Goal: Task Accomplishment & Management: Use online tool/utility

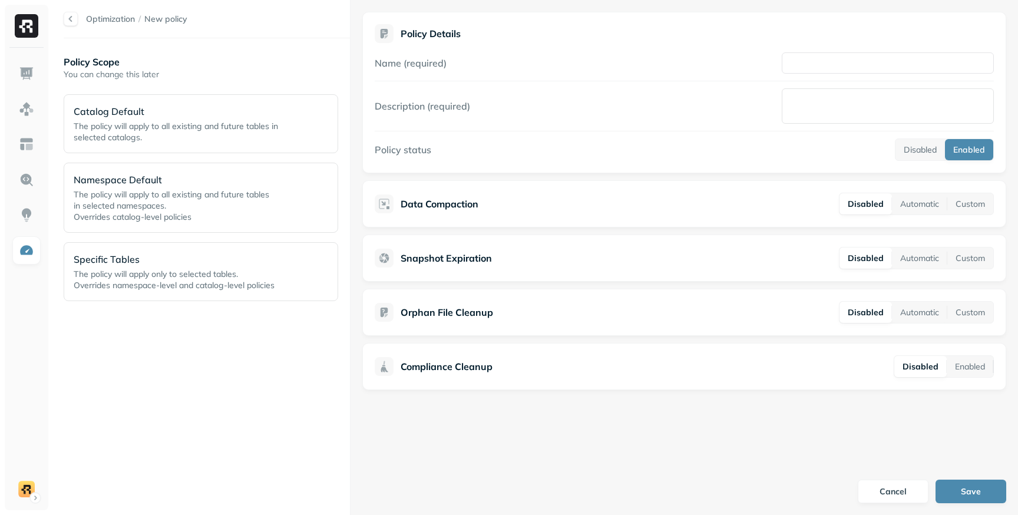
click at [289, 336] on div "Policy Scope You can change this later Catalog Default The policy will apply to…" at bounding box center [207, 276] width 286 height 453
click at [224, 211] on p "The policy will apply to all existing and future tables in selected namespaces.…" at bounding box center [183, 206] width 219 height 34
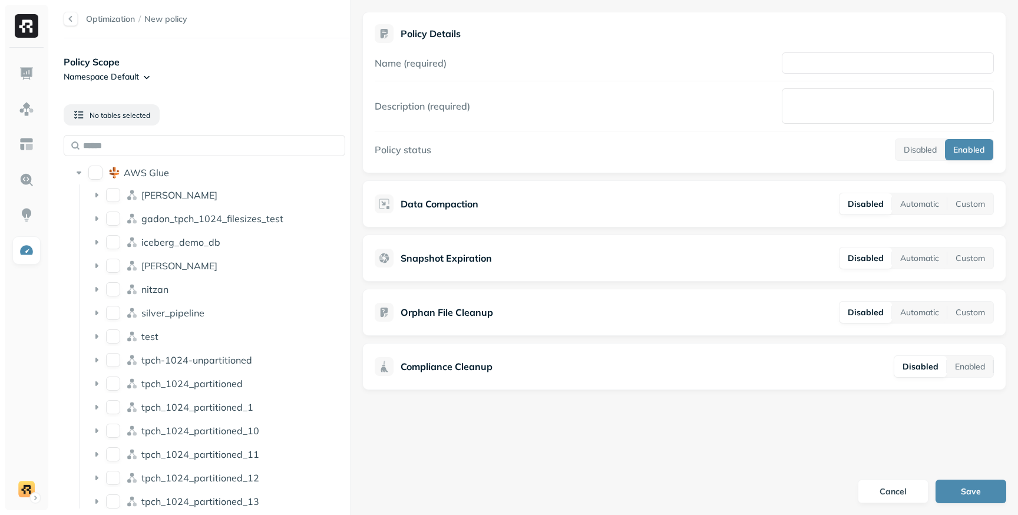
click at [148, 74] on html "Optimization / New policy Policy Scope Namespace Default No tables selected AWS…" at bounding box center [509, 257] width 1018 height 515
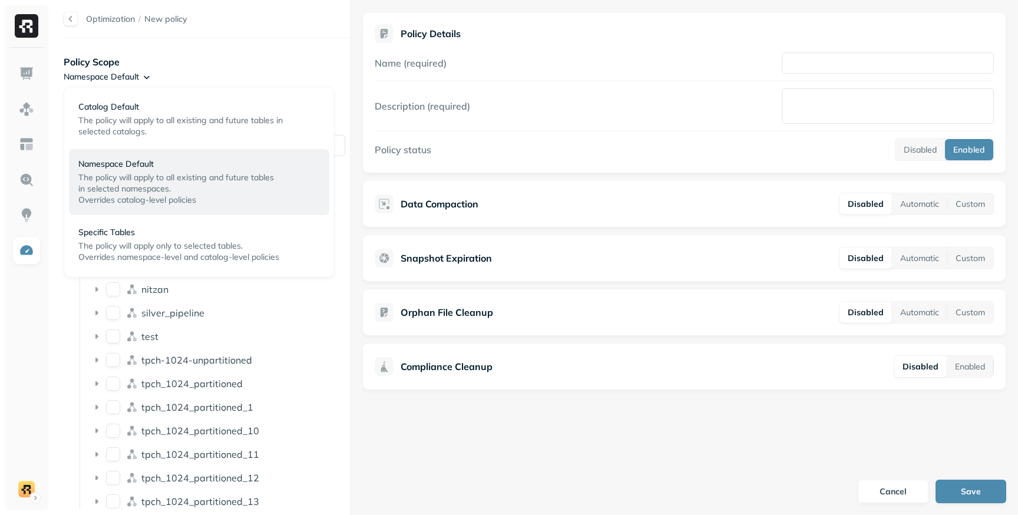
click at [219, 62] on html "Optimization / New policy Policy Scope Namespace Default No tables selected AWS…" at bounding box center [509, 257] width 1018 height 515
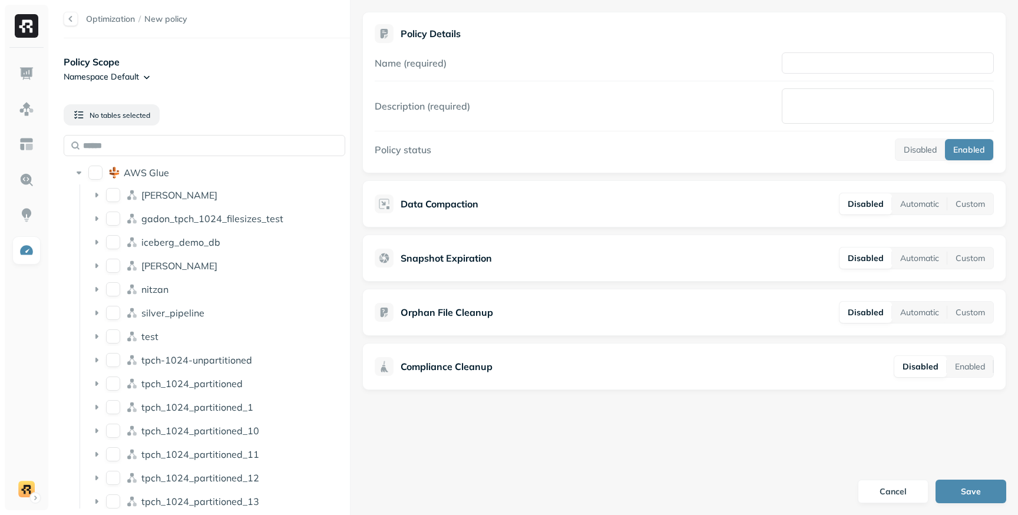
click at [152, 78] on html "Optimization / New policy Policy Scope Namespace Default No tables selected AWS…" at bounding box center [509, 257] width 1018 height 515
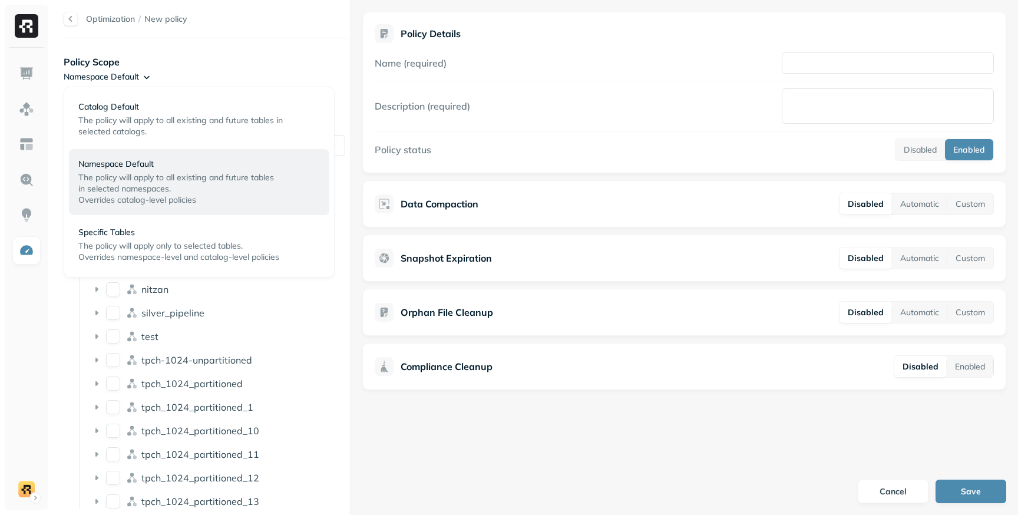
click at [147, 77] on html "Optimization / New policy Policy Scope Namespace Default No tables selected AWS…" at bounding box center [509, 257] width 1018 height 515
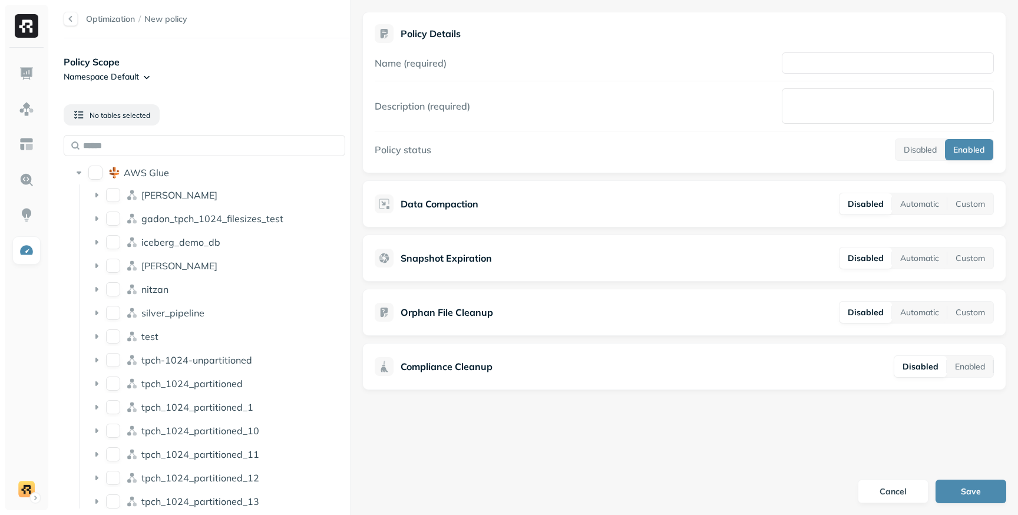
click at [148, 75] on html "Optimization / New policy Policy Scope Namespace Default No tables selected AWS…" at bounding box center [509, 257] width 1018 height 515
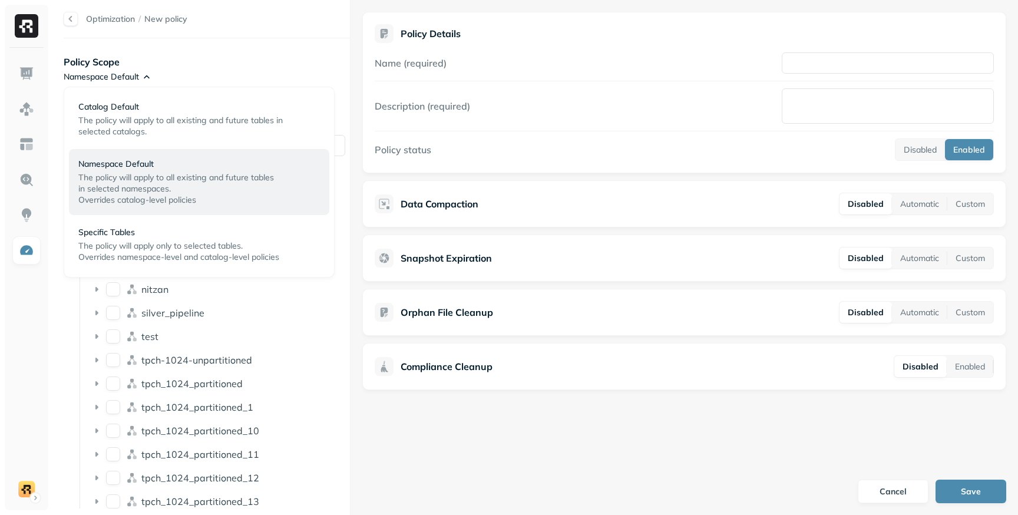
click at [133, 75] on html "Optimization / New policy Policy Scope Namespace Default No tables selected AWS…" at bounding box center [509, 257] width 1018 height 515
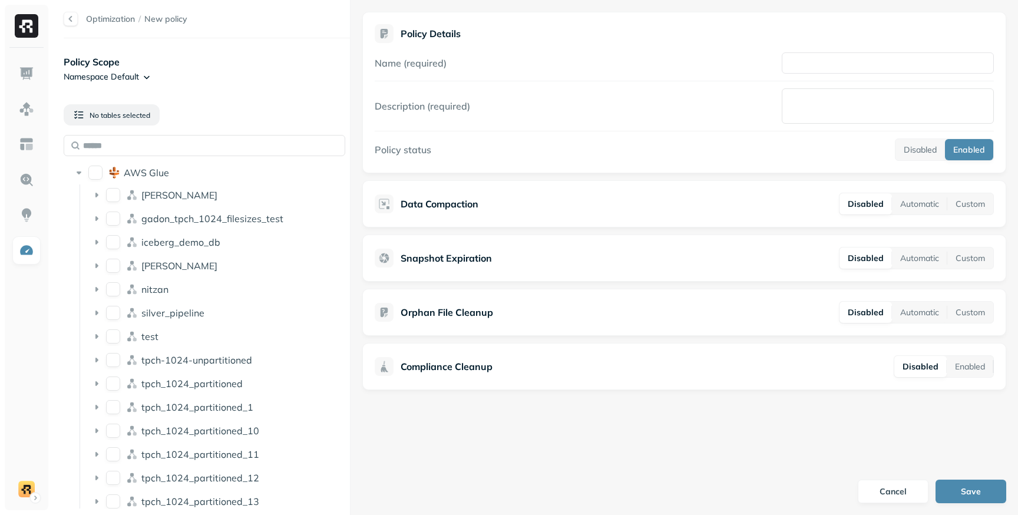
click at [123, 75] on html "Optimization / New policy Policy Scope Namespace Default No tables selected AWS…" at bounding box center [509, 257] width 1018 height 515
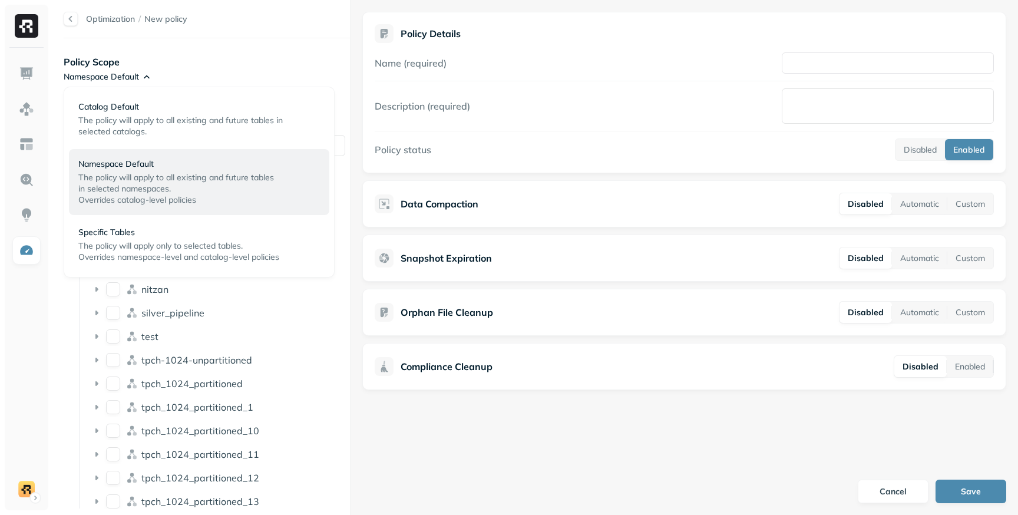
click at [103, 77] on html "Optimization / New policy Policy Scope Namespace Default No tables selected AWS…" at bounding box center [509, 257] width 1018 height 515
click at [143, 118] on span "The policy will apply to all existing and future tables in selected catalogs." at bounding box center [180, 126] width 204 height 22
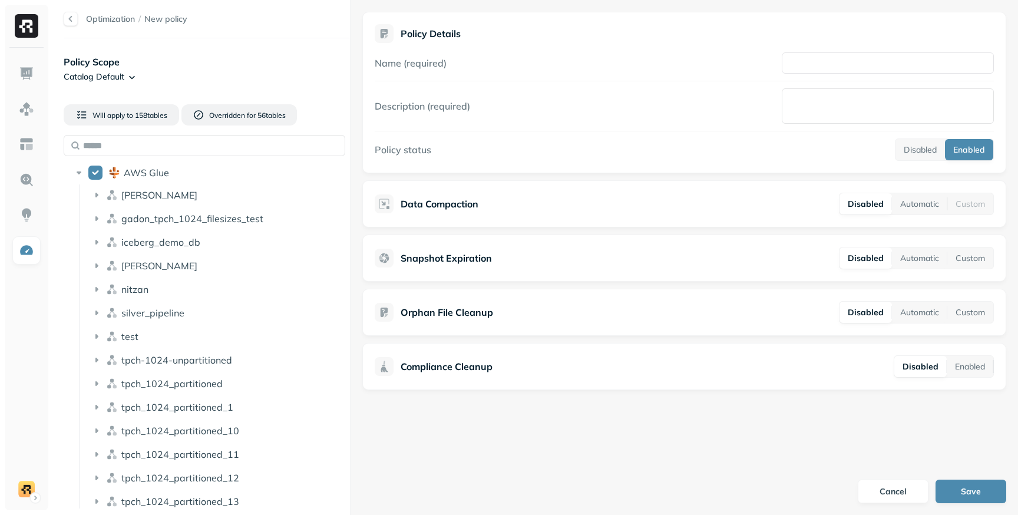
click at [121, 73] on html "Optimization / New policy Policy Scope Catalog Default Will apply to 158 table …" at bounding box center [509, 257] width 1018 height 515
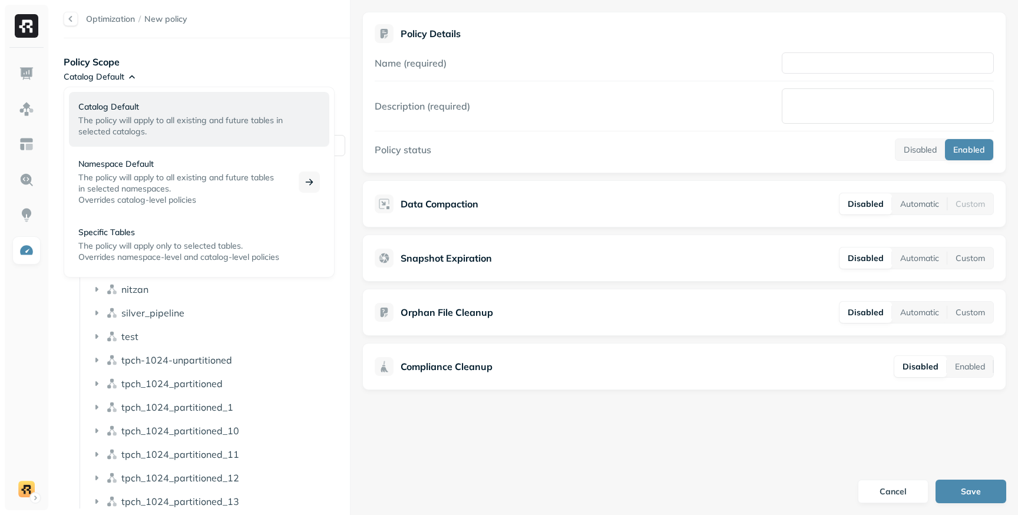
click at [122, 159] on p "Namespace Default" at bounding box center [181, 163] width 206 height 11
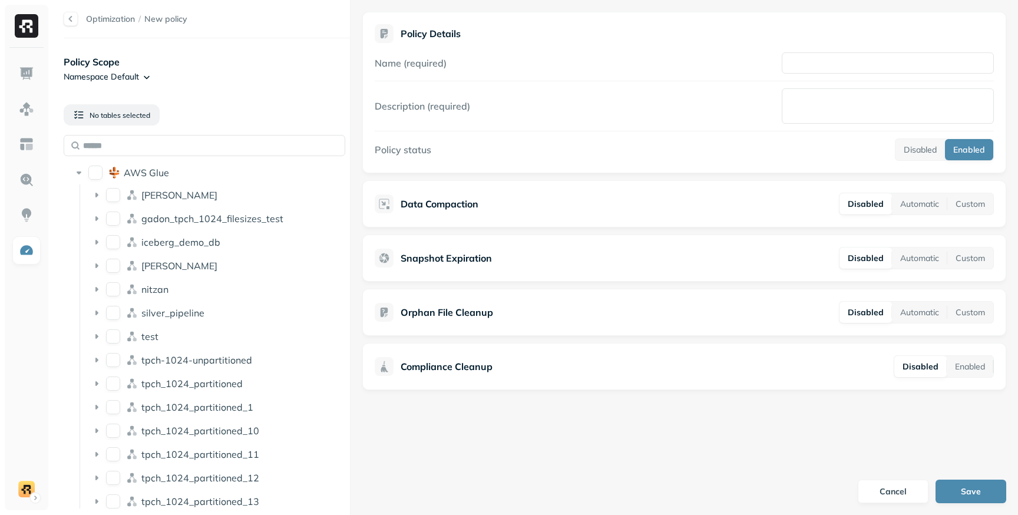
click at [126, 73] on html "Optimization / New policy Policy Scope Namespace Default No tables selected AWS…" at bounding box center [509, 257] width 1018 height 515
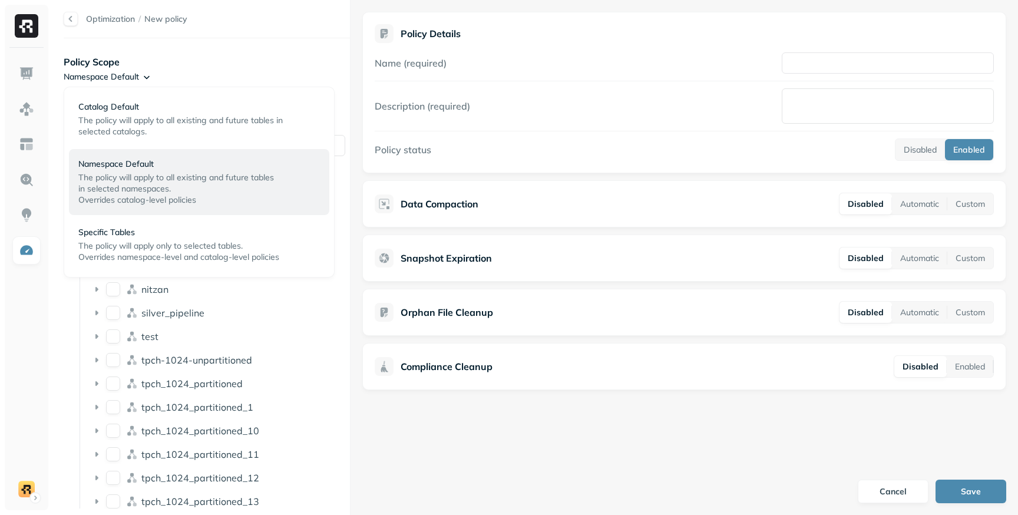
click at [126, 73] on html "Optimization / New policy Policy Scope Namespace Default No tables selected AWS…" at bounding box center [509, 257] width 1018 height 515
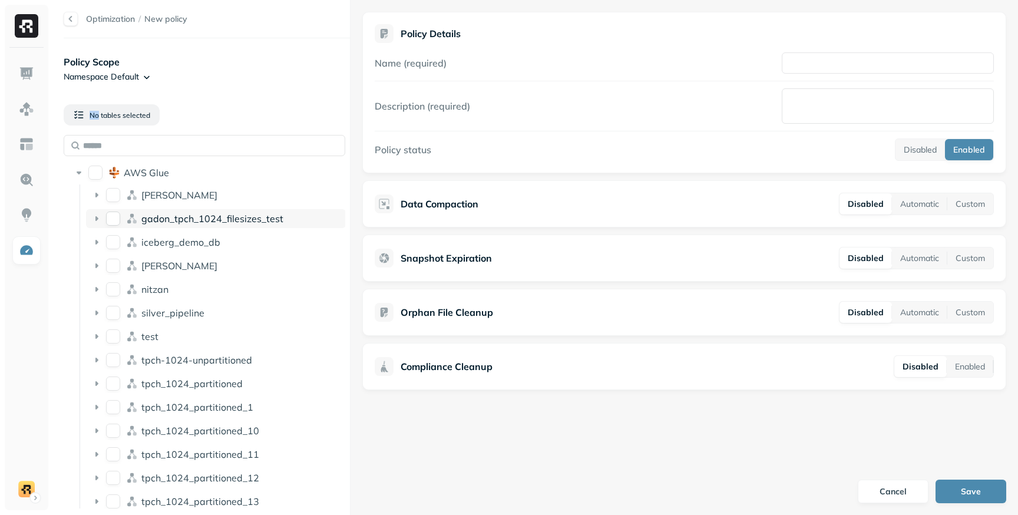
click at [97, 217] on icon at bounding box center [97, 219] width 12 height 12
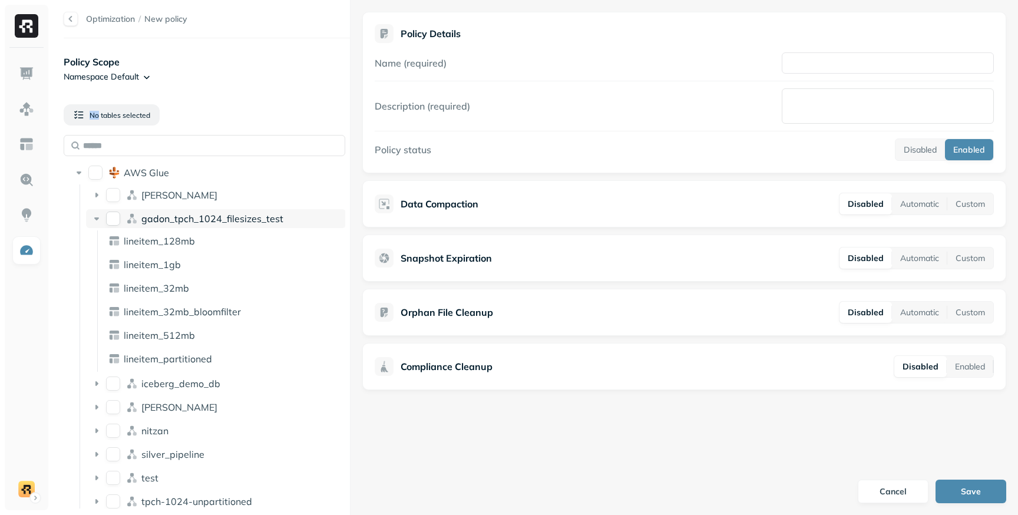
click at [103, 220] on div "gadon_tpch_1024_filesizes_test" at bounding box center [216, 218] width 260 height 19
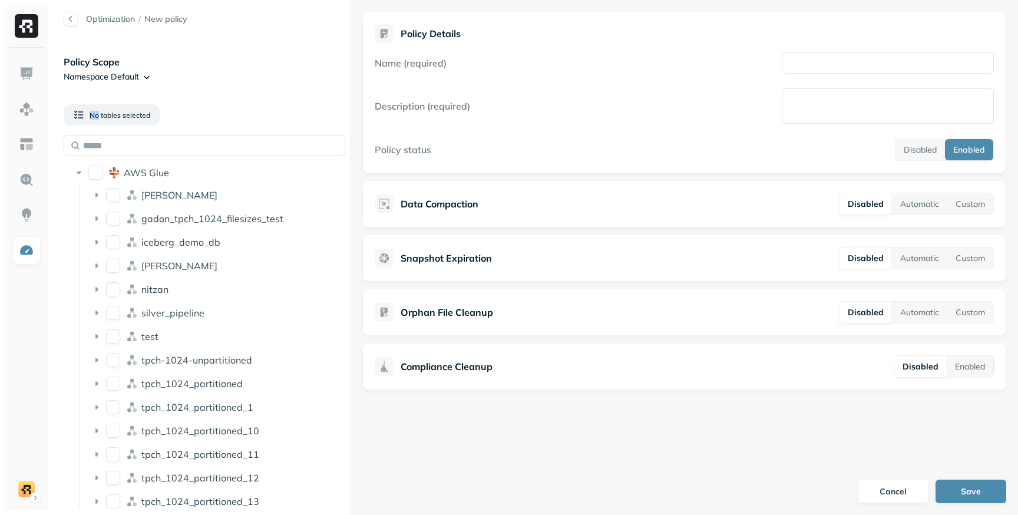
click at [259, 110] on div "No tables selected" at bounding box center [207, 115] width 286 height 40
click at [912, 208] on button "Automatic" at bounding box center [919, 203] width 55 height 21
